Goal: Task Accomplishment & Management: Manage account settings

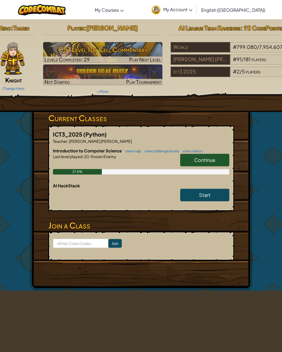
click at [206, 161] on span "Continue" at bounding box center [204, 160] width 21 height 6
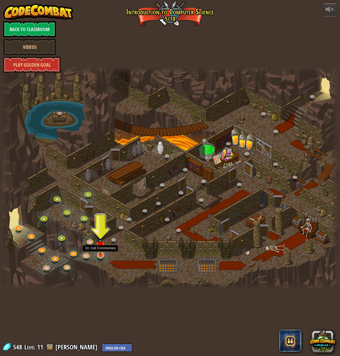
click at [103, 254] on img at bounding box center [100, 246] width 9 height 20
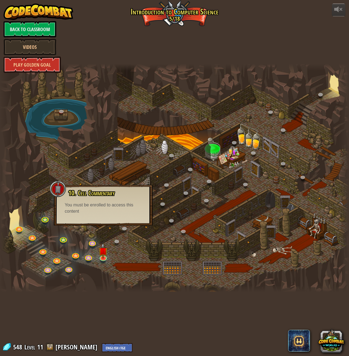
click at [221, 47] on div "powered by Back to Classroom Videos Play Golden Goal 25. Kithgard Gates (Locked…" at bounding box center [174, 178] width 349 height 356
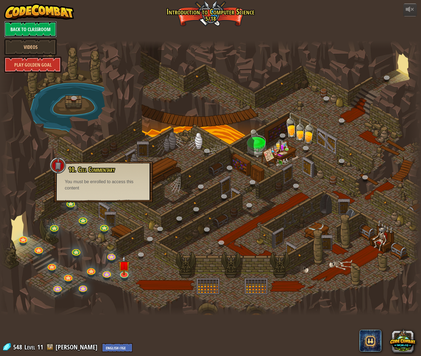
click at [31, 26] on link "Back to Classroom" at bounding box center [30, 29] width 53 height 16
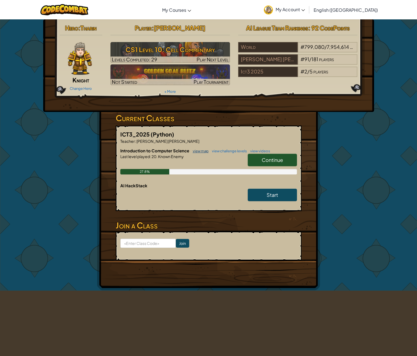
click at [203, 150] on link "view map" at bounding box center [199, 151] width 19 height 4
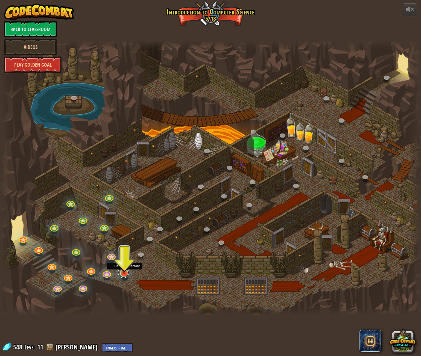
click at [127, 275] on link at bounding box center [123, 272] width 11 height 11
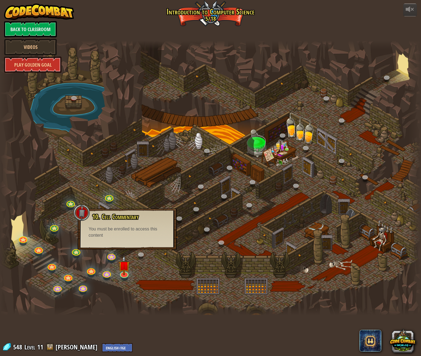
click at [190, 124] on div at bounding box center [210, 178] width 421 height 275
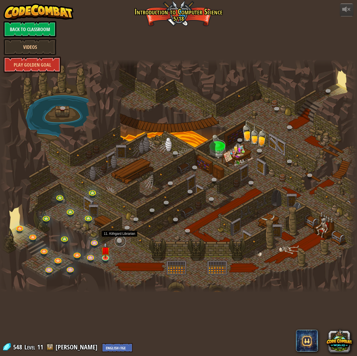
click at [119, 241] on link at bounding box center [120, 241] width 11 height 11
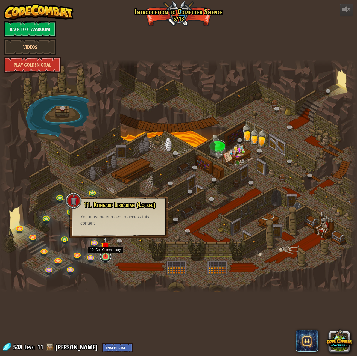
click at [105, 261] on link at bounding box center [105, 256] width 11 height 11
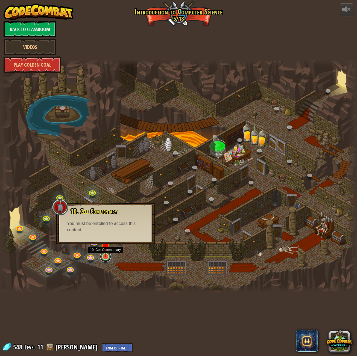
click at [107, 258] on link at bounding box center [105, 256] width 11 height 11
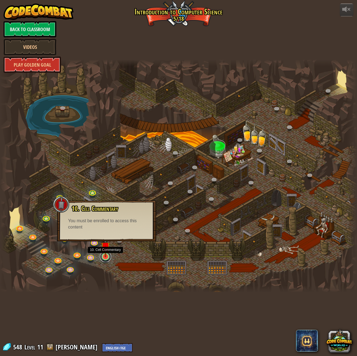
click at [107, 258] on link at bounding box center [105, 256] width 11 height 11
click at [152, 295] on div "powered by Back to Classroom Videos Play Golden Goal 25. Kithgard Gates (Locked…" at bounding box center [178, 178] width 357 height 356
drag, startPoint x: 159, startPoint y: 345, endPoint x: 170, endPoint y: 335, distance: 14.9
click at [160, 343] on div "powered by Back to Classroom Videos Play Golden Goal 25. Kithgard Gates (Locked…" at bounding box center [178, 178] width 357 height 356
drag, startPoint x: 188, startPoint y: 314, endPoint x: 131, endPoint y: 290, distance: 61.8
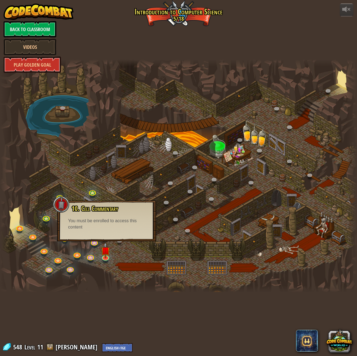
click at [184, 313] on div "powered by Back to Classroom Videos Play Golden Goal 25. Kithgard Gates (Locked…" at bounding box center [178, 178] width 357 height 356
click at [105, 259] on link at bounding box center [105, 256] width 11 height 11
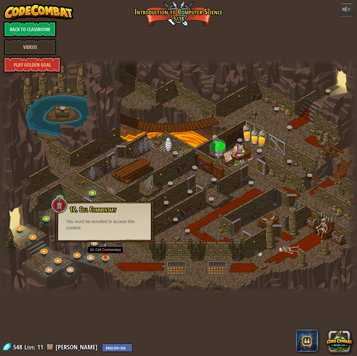
click at [198, 309] on div "powered by Back to Classroom Videos Play Golden Goal 25. Kithgard Gates (Locked…" at bounding box center [178, 178] width 357 height 356
click at [123, 283] on div at bounding box center [178, 176] width 357 height 233
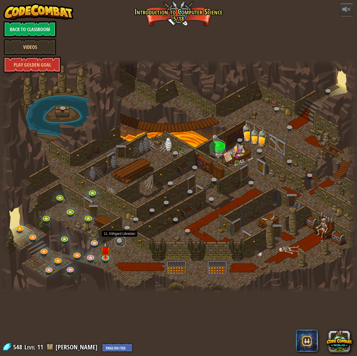
click at [118, 243] on link at bounding box center [120, 241] width 11 height 11
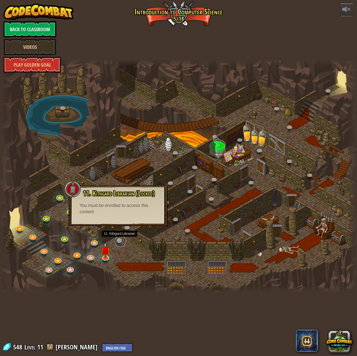
click at [118, 243] on link at bounding box center [120, 241] width 11 height 11
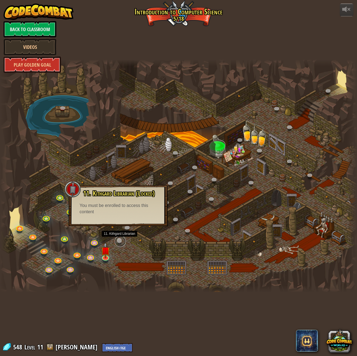
click at [118, 243] on link at bounding box center [120, 241] width 11 height 11
drag, startPoint x: 202, startPoint y: 293, endPoint x: 195, endPoint y: 291, distance: 6.8
click at [202, 293] on div at bounding box center [178, 289] width 357 height 7
click at [227, 286] on div at bounding box center [178, 289] width 357 height 7
drag, startPoint x: 115, startPoint y: 261, endPoint x: 107, endPoint y: 259, distance: 8.9
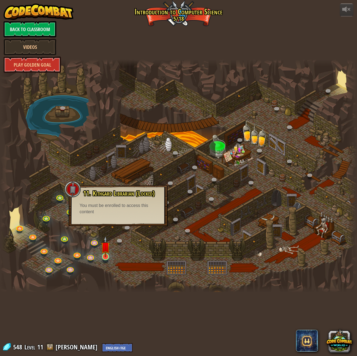
click at [112, 261] on div at bounding box center [178, 176] width 357 height 233
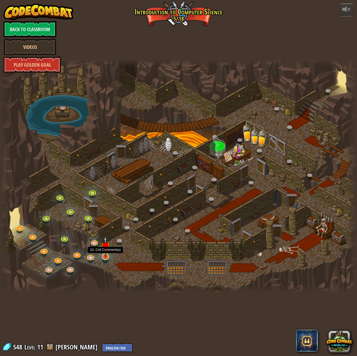
click at [104, 257] on img at bounding box center [105, 246] width 9 height 21
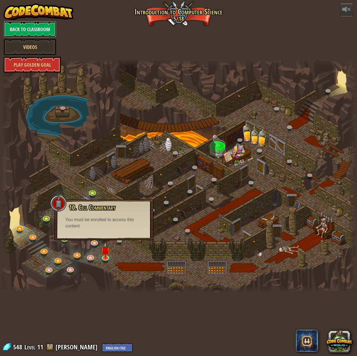
click at [42, 31] on link "Back to Classroom" at bounding box center [30, 29] width 53 height 16
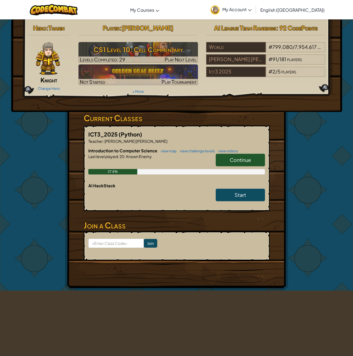
click at [240, 163] on span "Continue" at bounding box center [239, 160] width 21 height 6
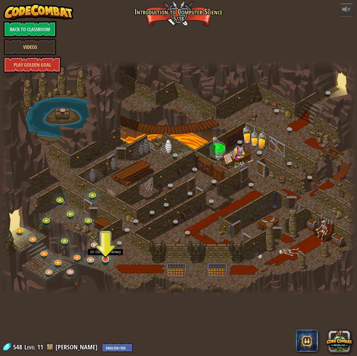
click at [105, 259] on img at bounding box center [105, 248] width 9 height 21
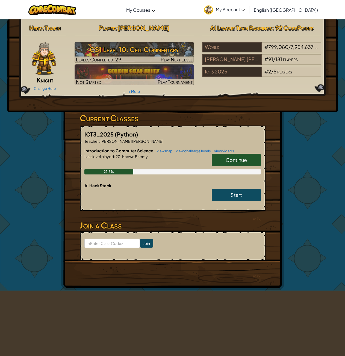
click at [229, 158] on span "Continue" at bounding box center [236, 160] width 21 height 6
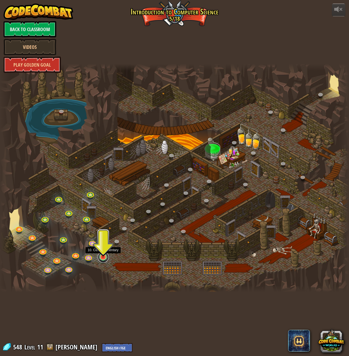
click at [104, 259] on link at bounding box center [103, 257] width 11 height 11
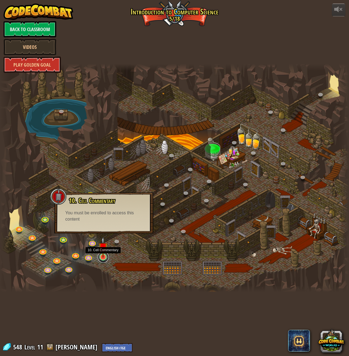
click at [104, 259] on link at bounding box center [103, 257] width 11 height 11
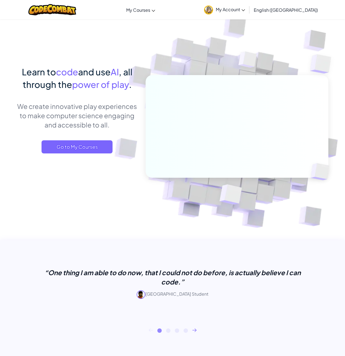
click at [245, 9] on span "My Account" at bounding box center [230, 10] width 29 height 6
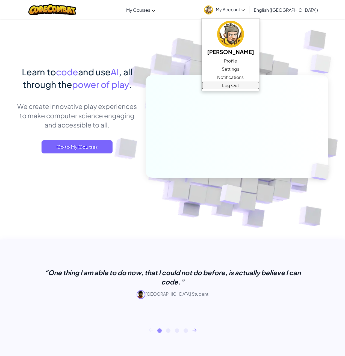
click at [253, 83] on link "Log Out" at bounding box center [231, 85] width 58 height 8
